Goal: Task Accomplishment & Management: Manage account settings

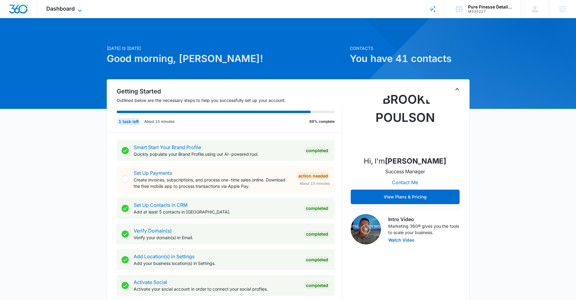
click at [80, 8] on icon at bounding box center [79, 10] width 7 height 7
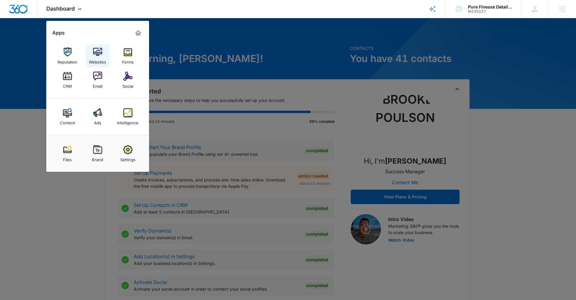
click at [96, 55] on img at bounding box center [97, 51] width 9 height 9
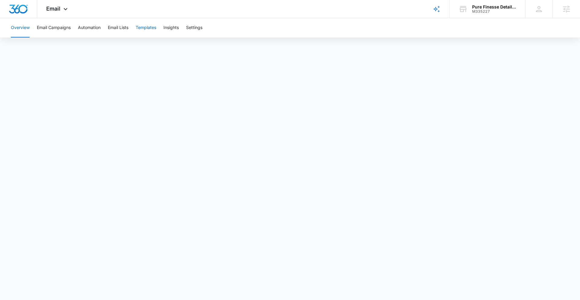
click at [146, 29] on button "Templates" at bounding box center [146, 27] width 21 height 19
click at [224, 298] on body "Email Apps Reputation Websites Forms CRM Email Social Content Ads Intelligence …" at bounding box center [290, 150] width 580 height 300
click at [63, 10] on icon at bounding box center [65, 10] width 7 height 7
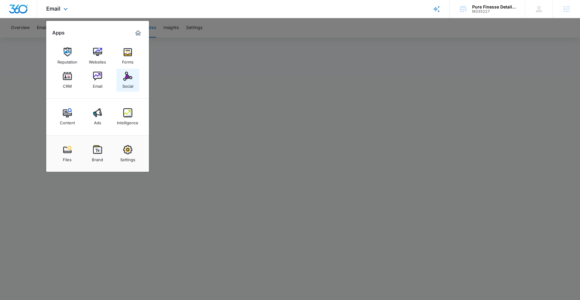
click at [122, 73] on link "Social" at bounding box center [127, 80] width 23 height 23
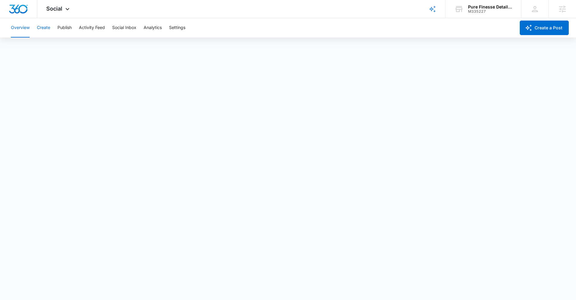
click at [49, 24] on button "Create" at bounding box center [43, 27] width 13 height 19
click at [64, 28] on button "Publish" at bounding box center [64, 27] width 14 height 19
click at [53, 46] on button "Schedules" at bounding box center [46, 46] width 21 height 17
click at [20, 48] on button "Calendar" at bounding box center [20, 46] width 18 height 17
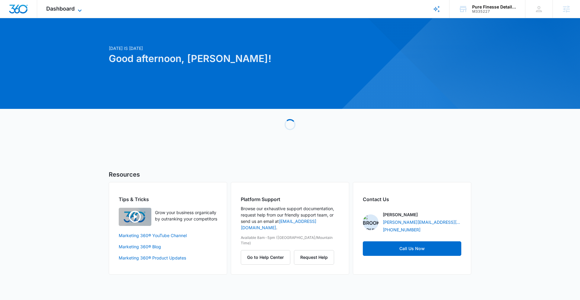
click at [78, 9] on icon at bounding box center [79, 10] width 7 height 7
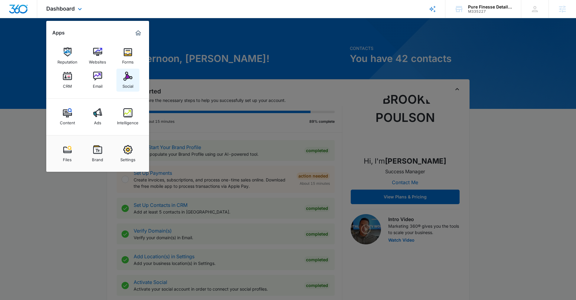
click at [129, 84] on div "Social" at bounding box center [127, 85] width 11 height 8
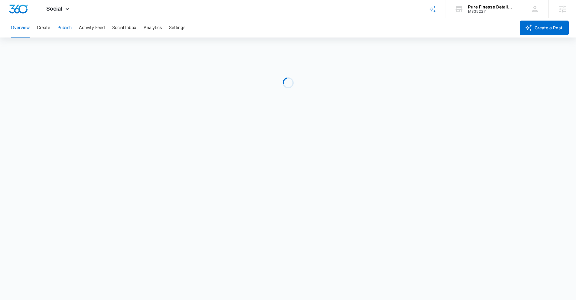
click at [63, 28] on button "Publish" at bounding box center [64, 27] width 14 height 19
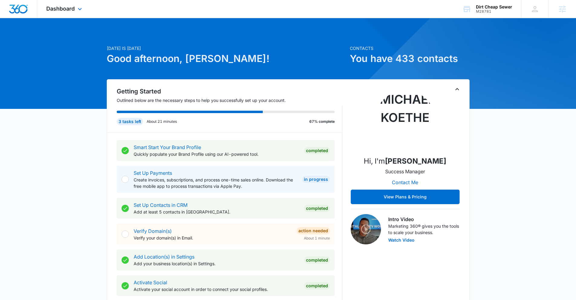
click at [81, 13] on div "Dashboard Apps Reputation Forms CRM Email Social Content Ads Intelligence Files…" at bounding box center [64, 9] width 55 height 18
